Goal: Information Seeking & Learning: Learn about a topic

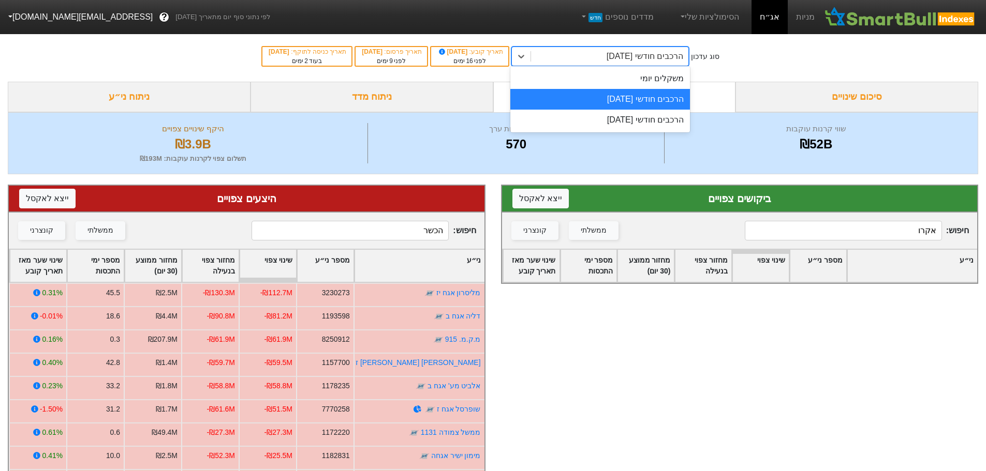
click at [612, 100] on div "הרכבים חודשי [DATE]" at bounding box center [600, 99] width 180 height 21
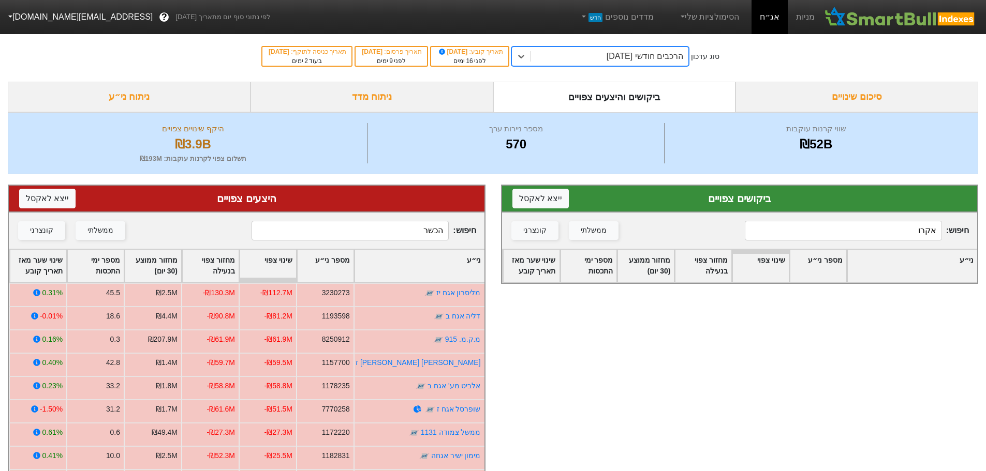
click at [614, 98] on div "ביקושים והיצעים צפויים" at bounding box center [614, 97] width 243 height 31
click at [842, 227] on input "אקרו" at bounding box center [843, 231] width 197 height 20
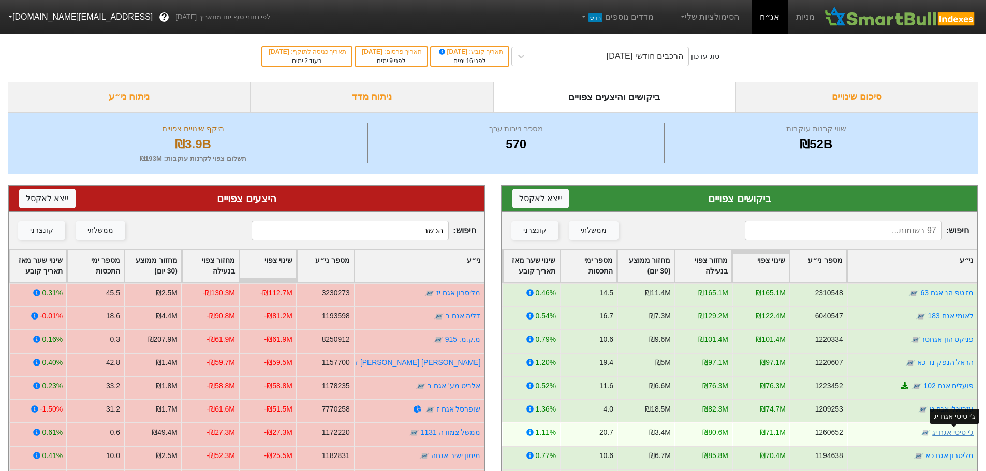
click at [952, 432] on link "ג'י סיטי אגח יג" at bounding box center [952, 432] width 41 height 8
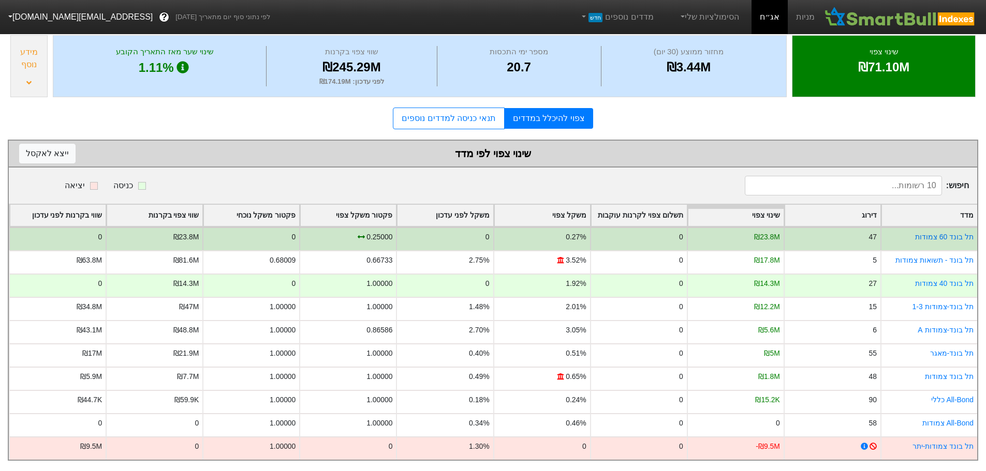
scroll to position [73, 0]
